Goal: Book appointment/travel/reservation

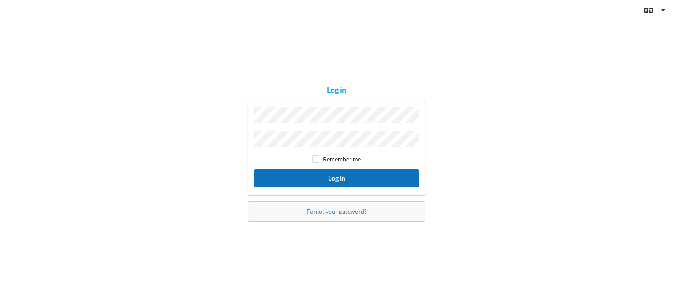
click at [302, 180] on button "Log in" at bounding box center [336, 177] width 165 height 17
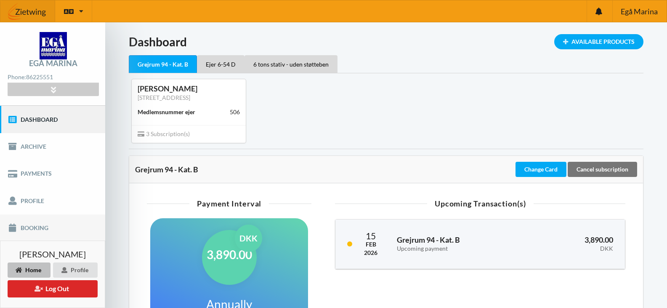
click at [39, 230] on link "Booking" at bounding box center [52, 227] width 105 height 27
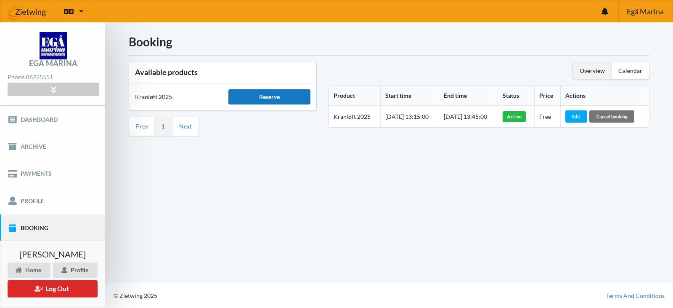
click at [272, 97] on div "Reserve" at bounding box center [269, 96] width 82 height 15
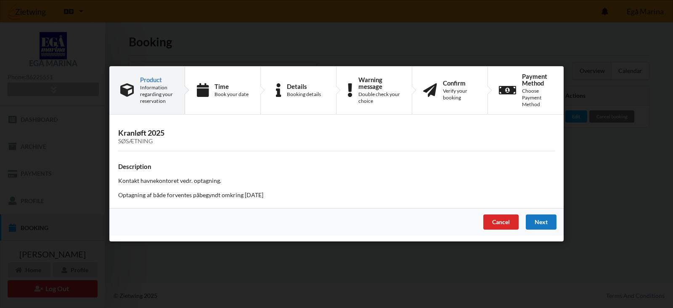
click at [539, 223] on div "Next" at bounding box center [541, 222] width 31 height 15
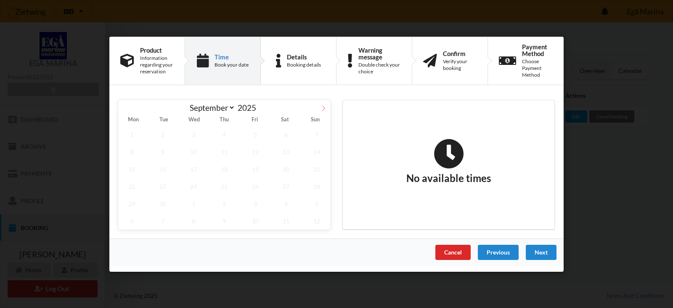
click at [324, 111] on icon at bounding box center [324, 108] width 6 height 6
click at [127, 106] on icon at bounding box center [125, 108] width 6 height 6
click at [324, 108] on icon at bounding box center [324, 108] width 6 height 6
select select "9"
click at [461, 249] on div "Cancel" at bounding box center [452, 251] width 35 height 15
